Goal: Answer question/provide support: Share knowledge or assist other users

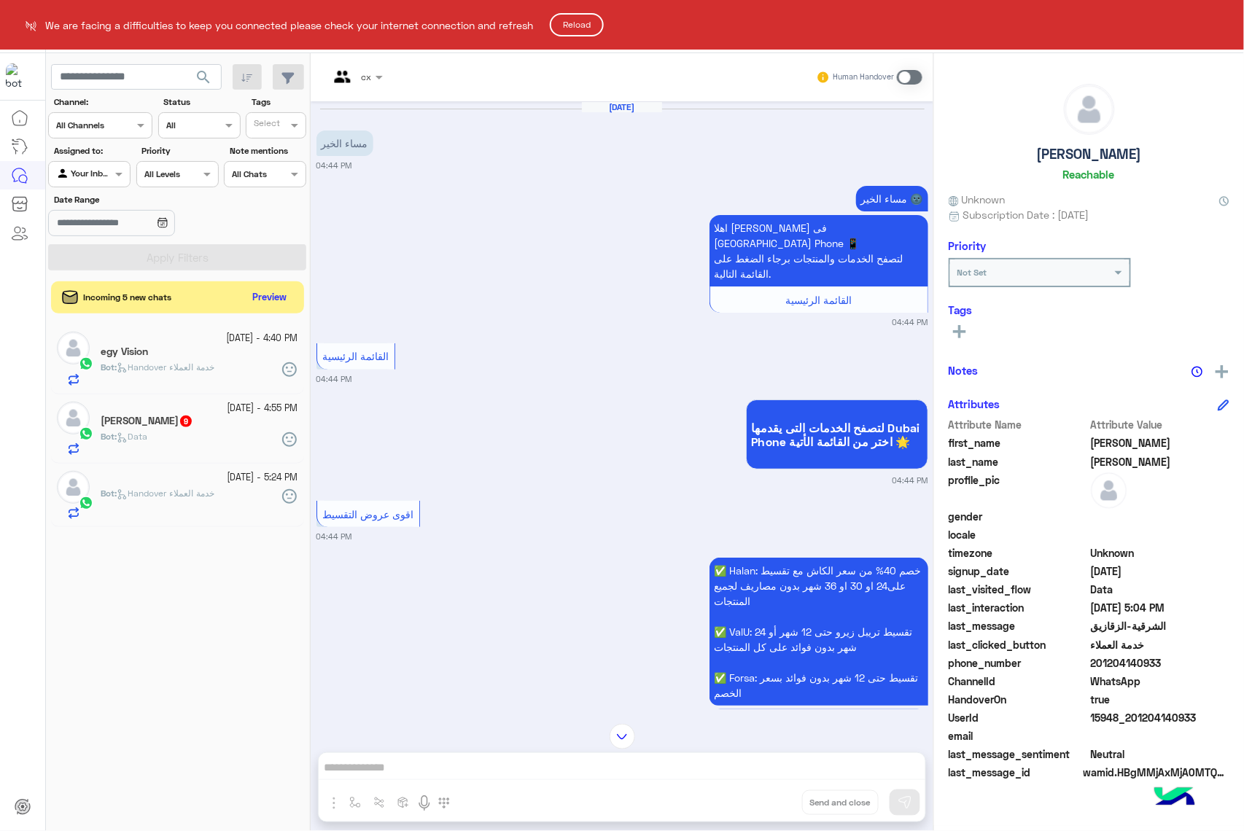
scroll to position [2500, 0]
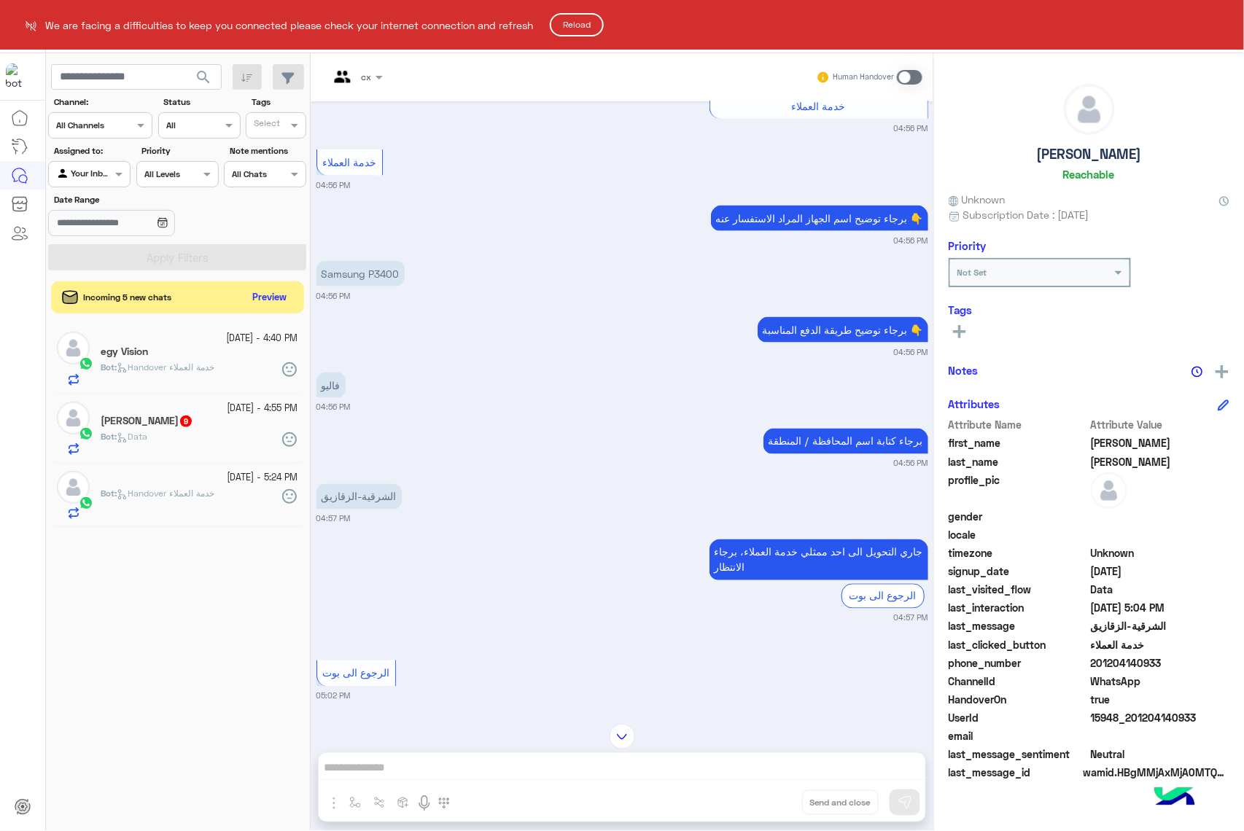
click at [574, 21] on button "Reload" at bounding box center [577, 24] width 54 height 23
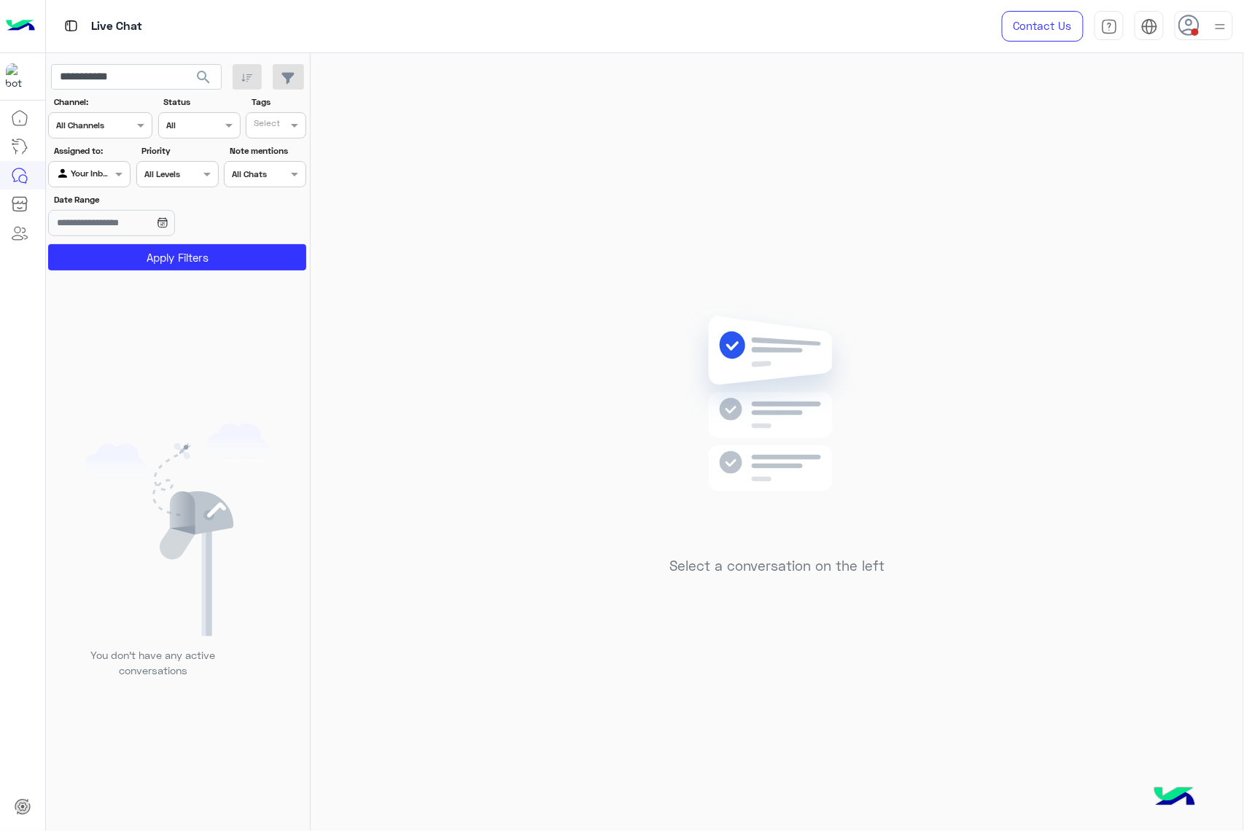
click at [1203, 25] on div at bounding box center [1203, 25] width 58 height 29
click at [1155, 109] on label "Online" at bounding box center [1141, 111] width 159 height 26
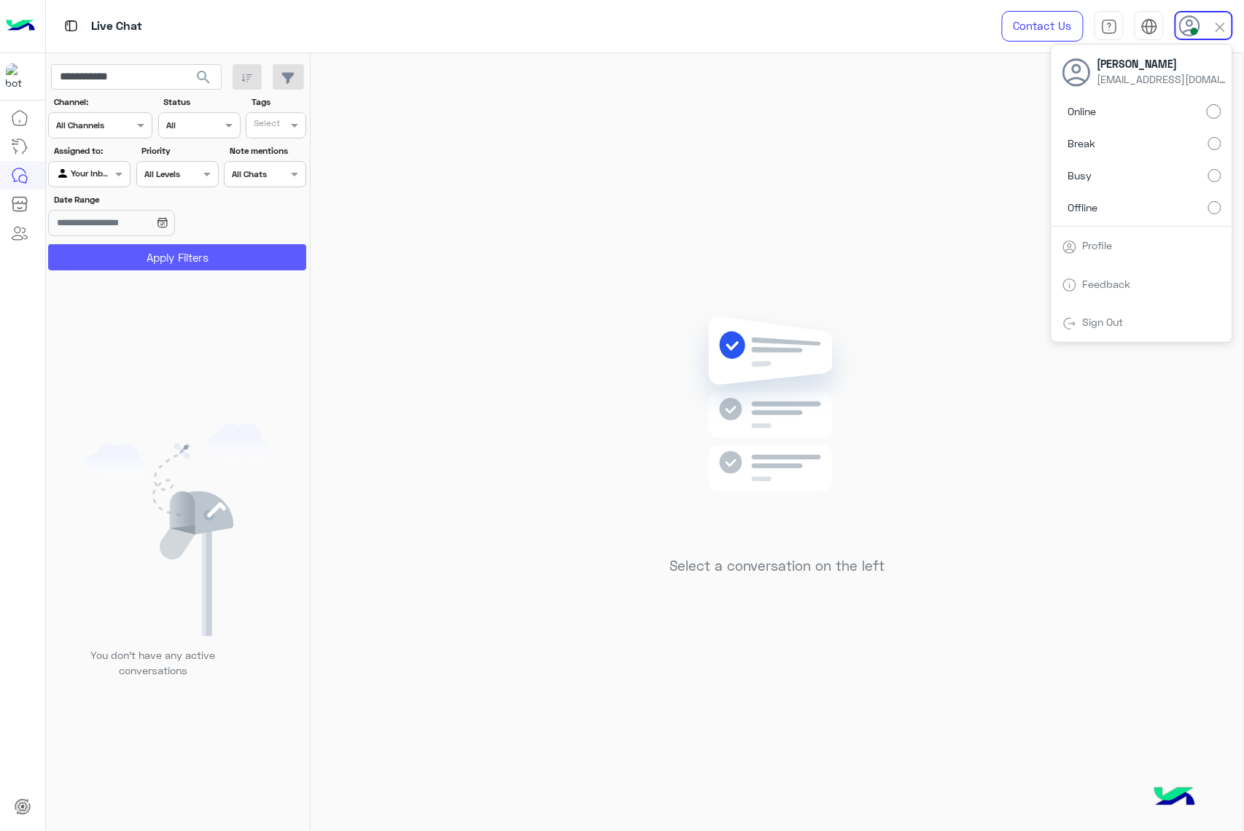
click at [204, 251] on button "Apply Filters" at bounding box center [177, 257] width 258 height 26
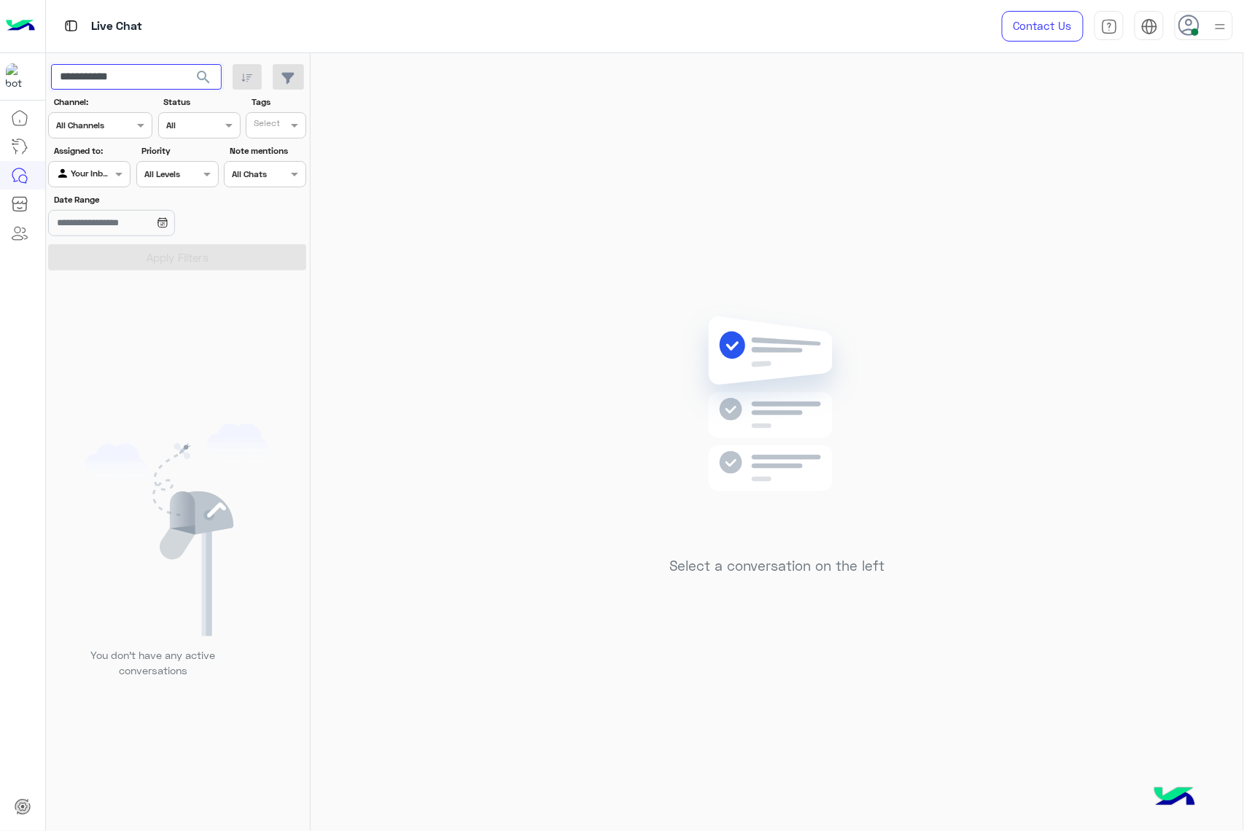
click at [169, 71] on input "**********" at bounding box center [136, 77] width 171 height 26
click at [204, 70] on span "search" at bounding box center [203, 77] width 17 height 17
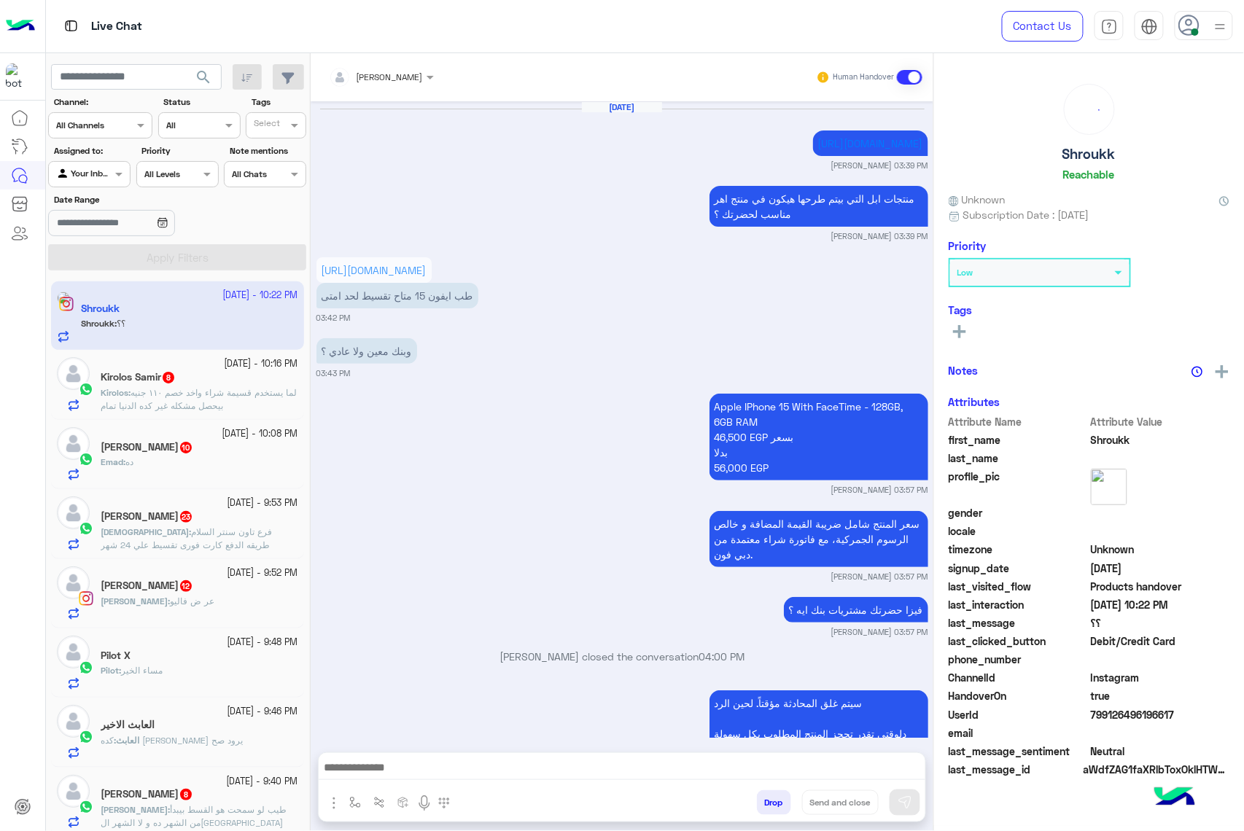
scroll to position [2303, 0]
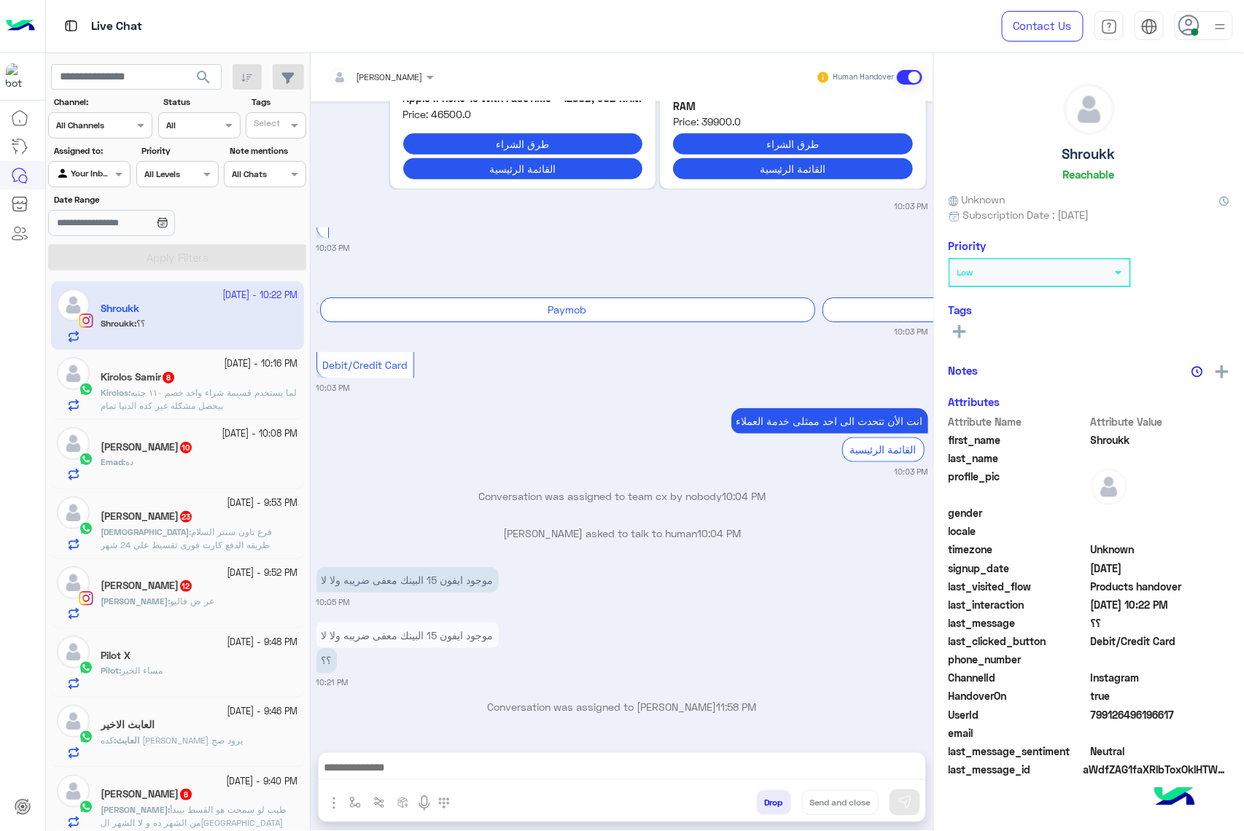
click at [371, 76] on input "text" at bounding box center [363, 75] width 68 height 13
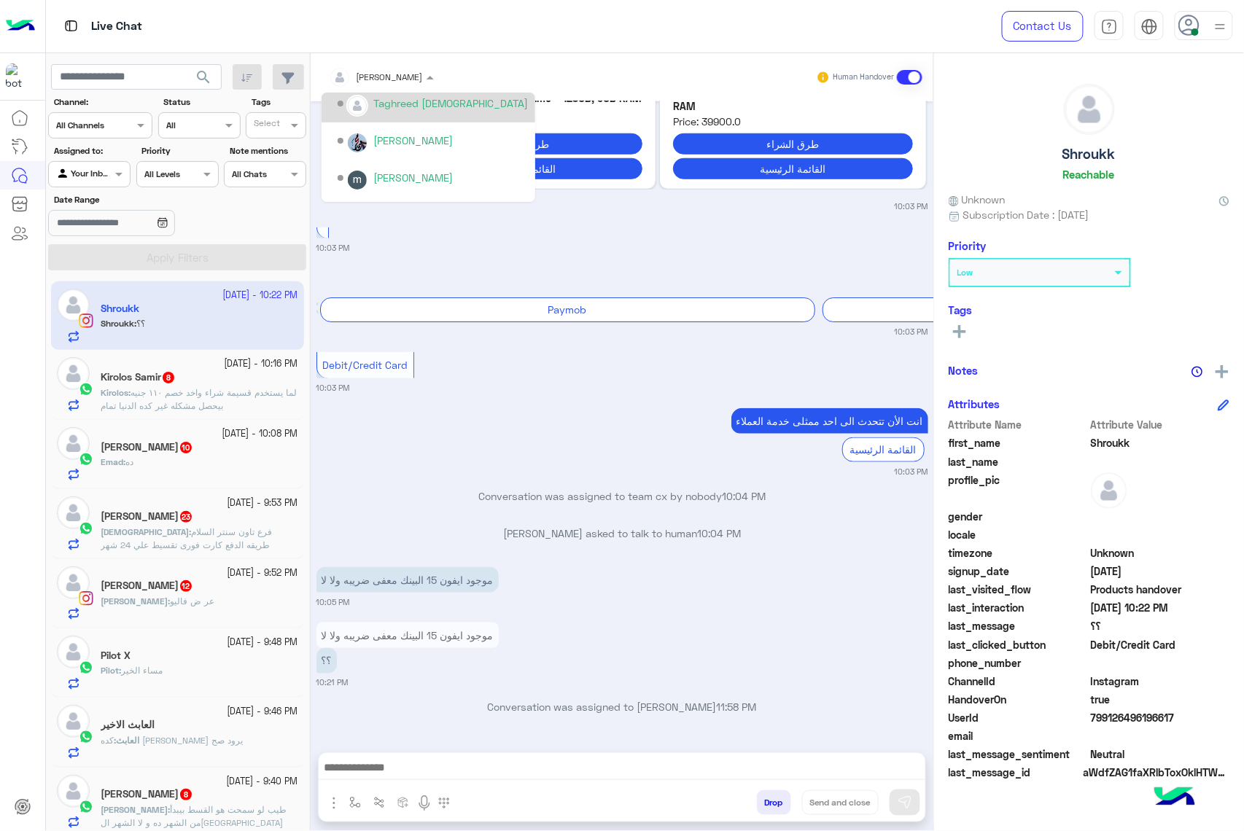
scroll to position [292, 0]
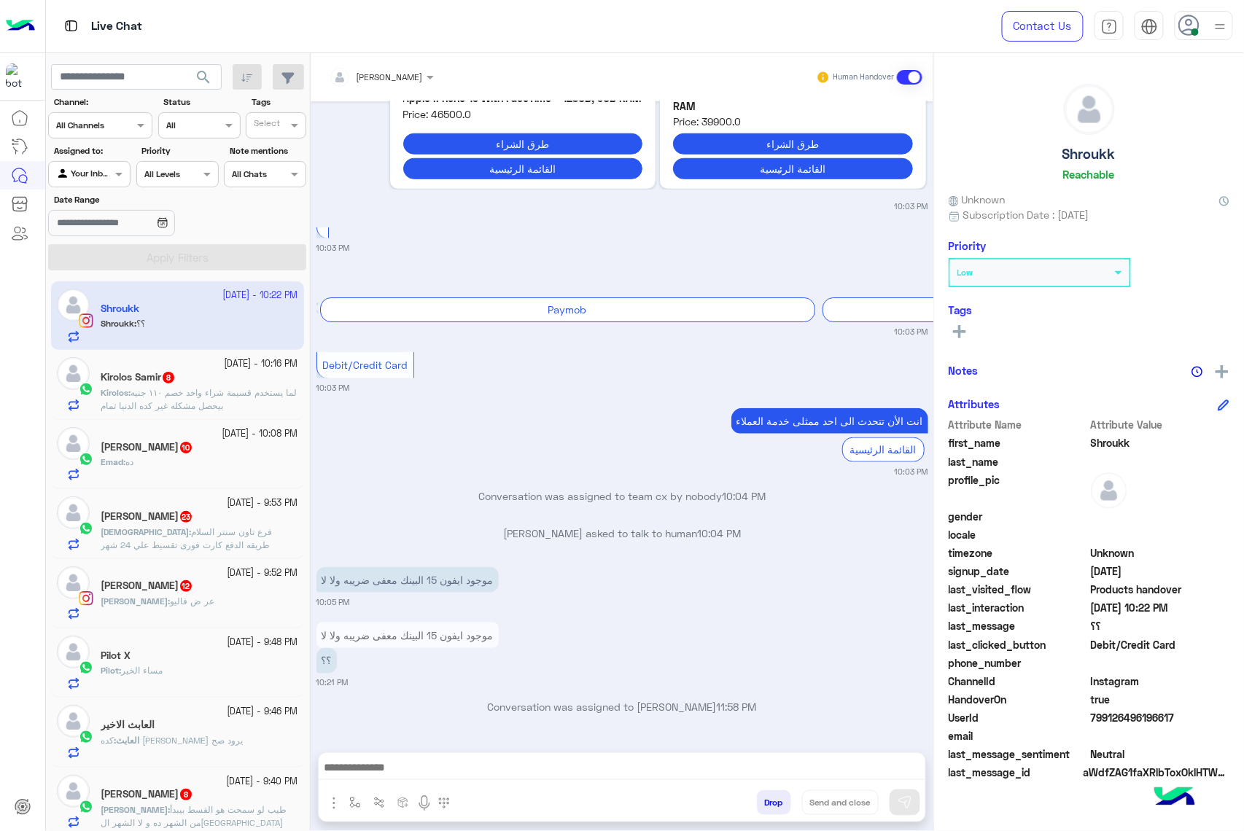
click at [1198, 26] on use at bounding box center [1188, 25] width 21 height 21
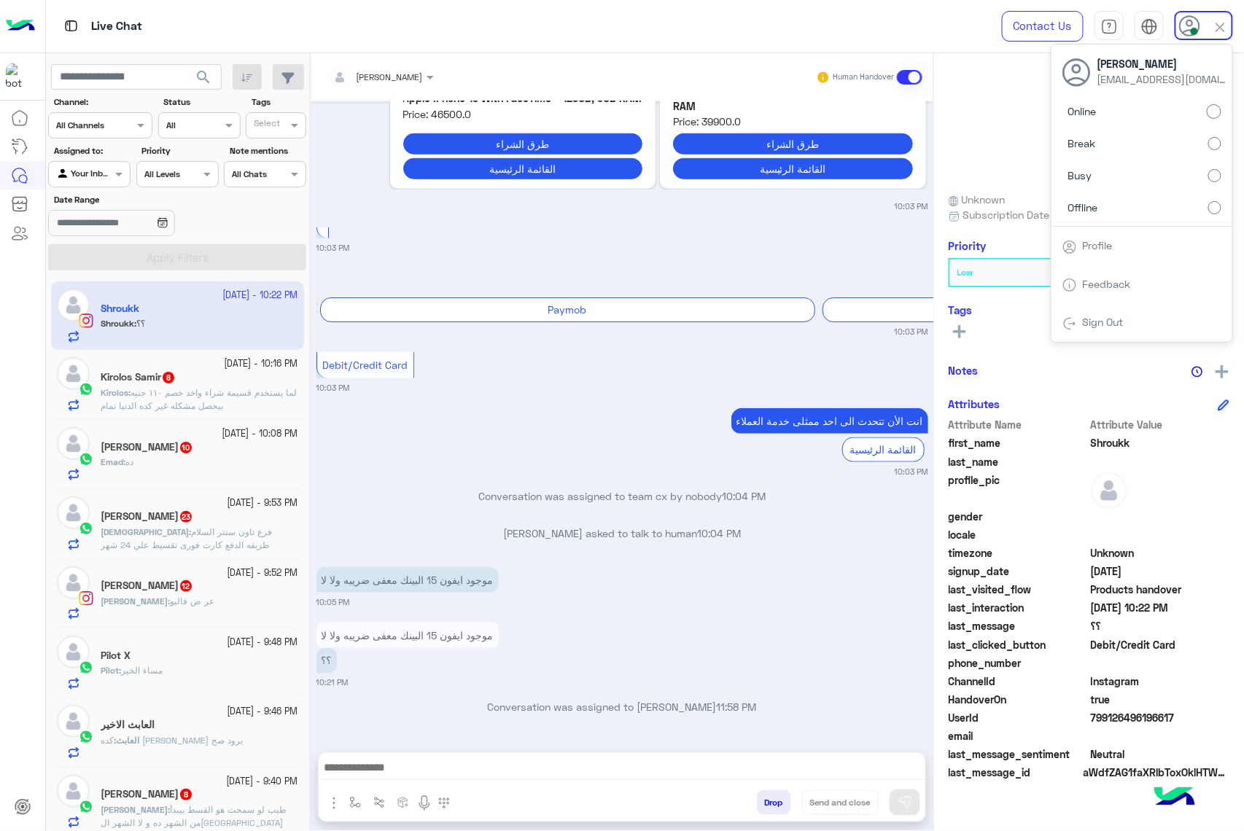
click at [1138, 205] on label "Offline" at bounding box center [1141, 207] width 159 height 26
